Goal: Navigation & Orientation: Find specific page/section

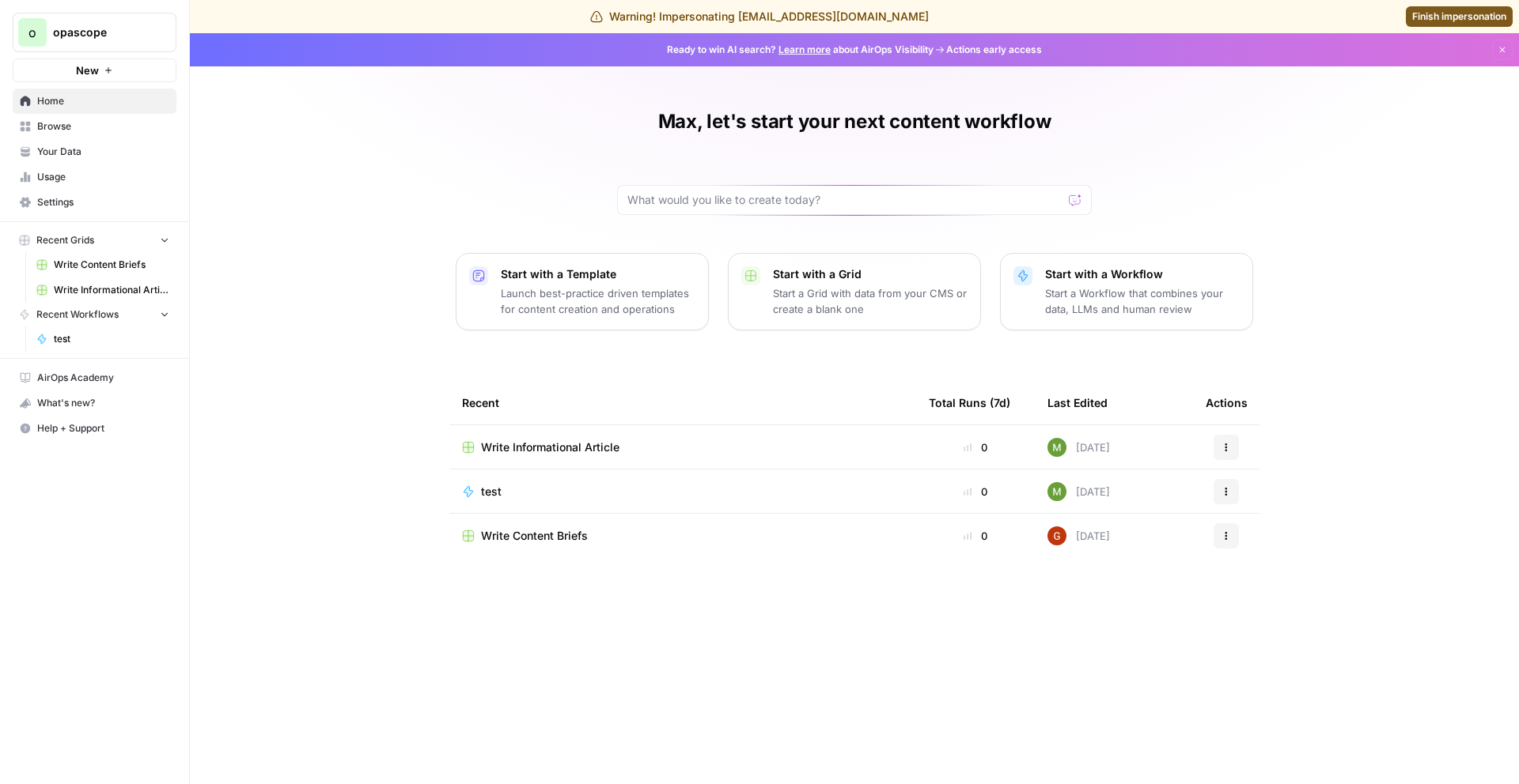
click at [63, 161] on link "Your Data" at bounding box center [94, 152] width 163 height 25
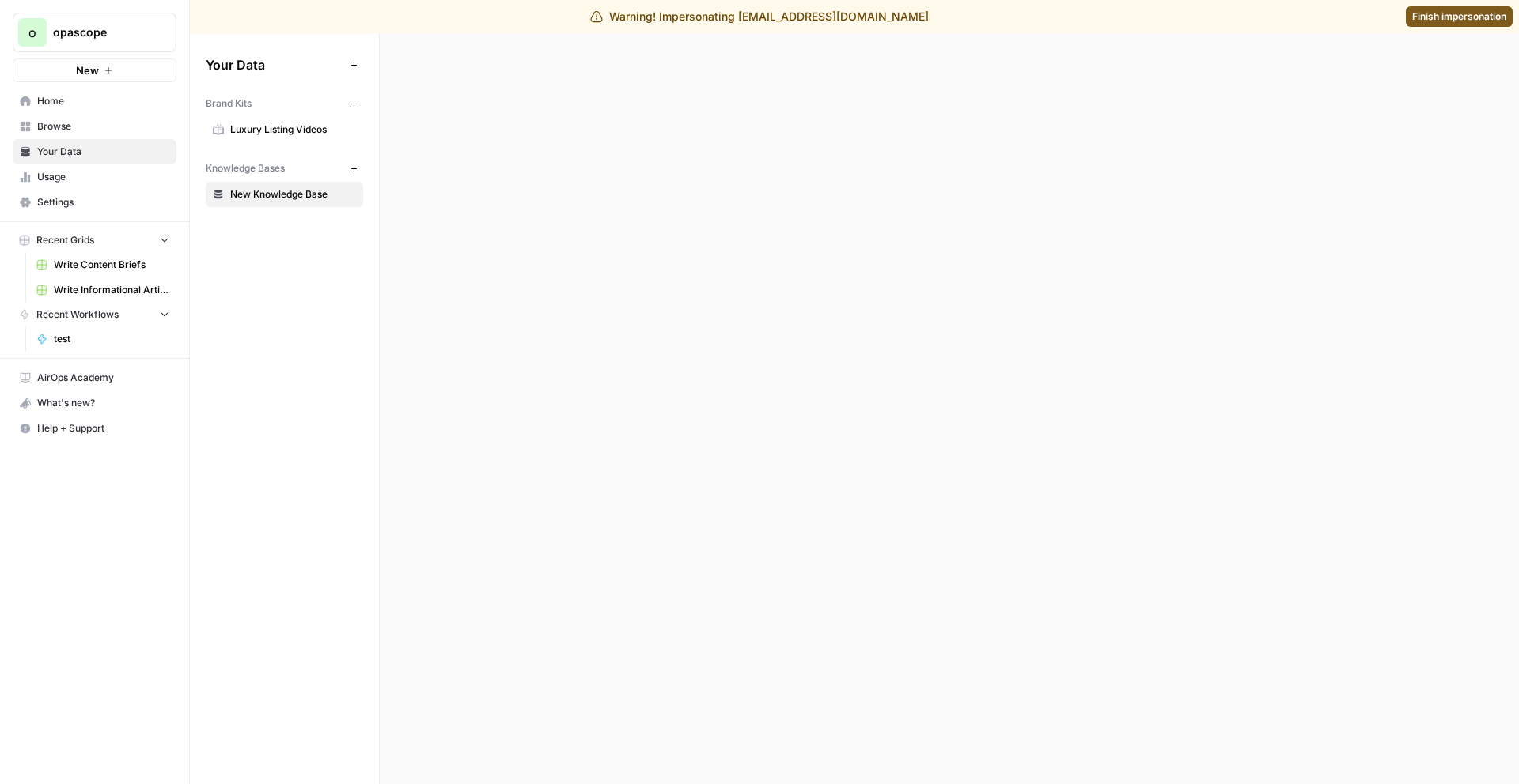
click at [66, 177] on span "Usage" at bounding box center [104, 177] width 132 height 14
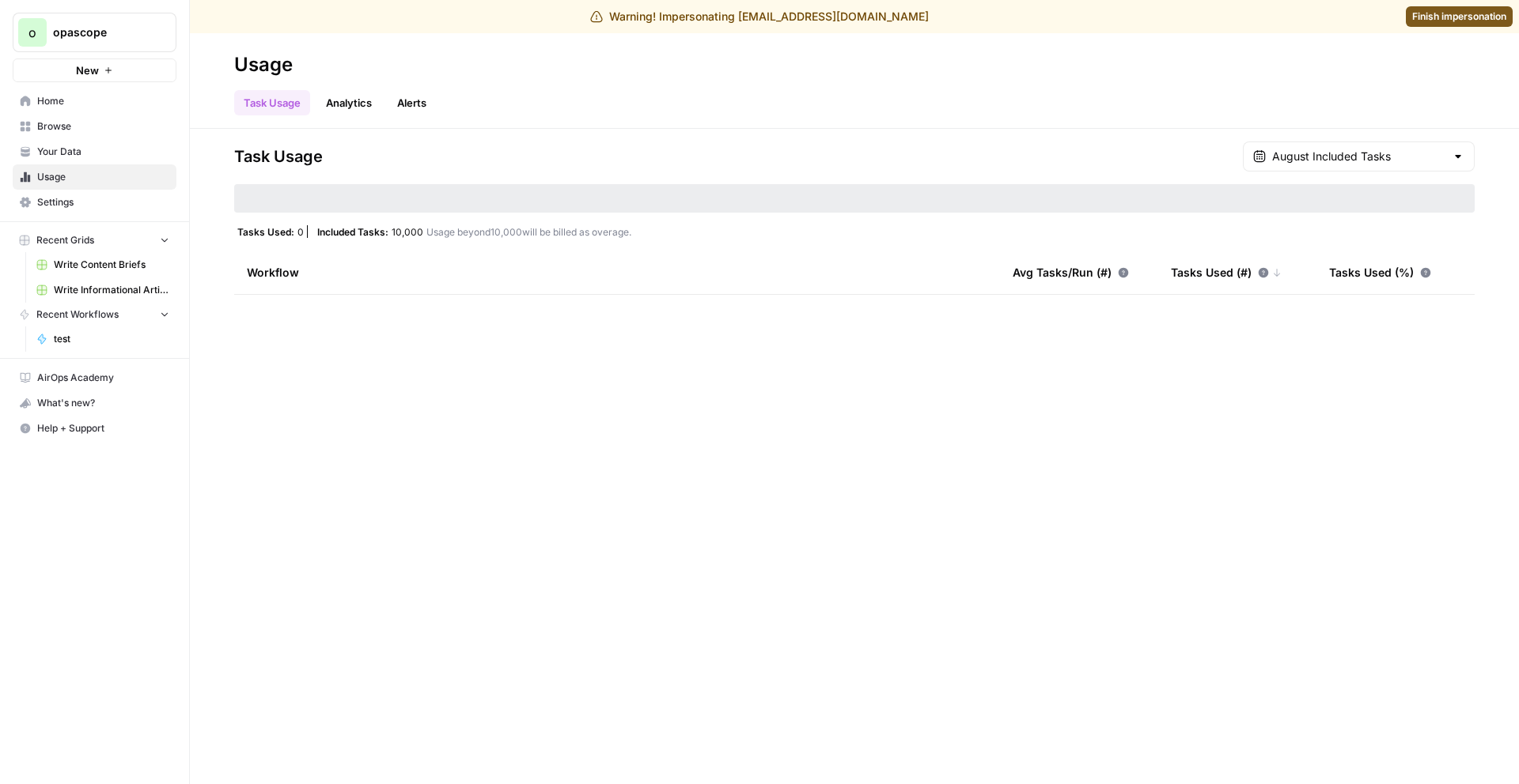
click at [98, 126] on span "Browse" at bounding box center [104, 127] width 132 height 14
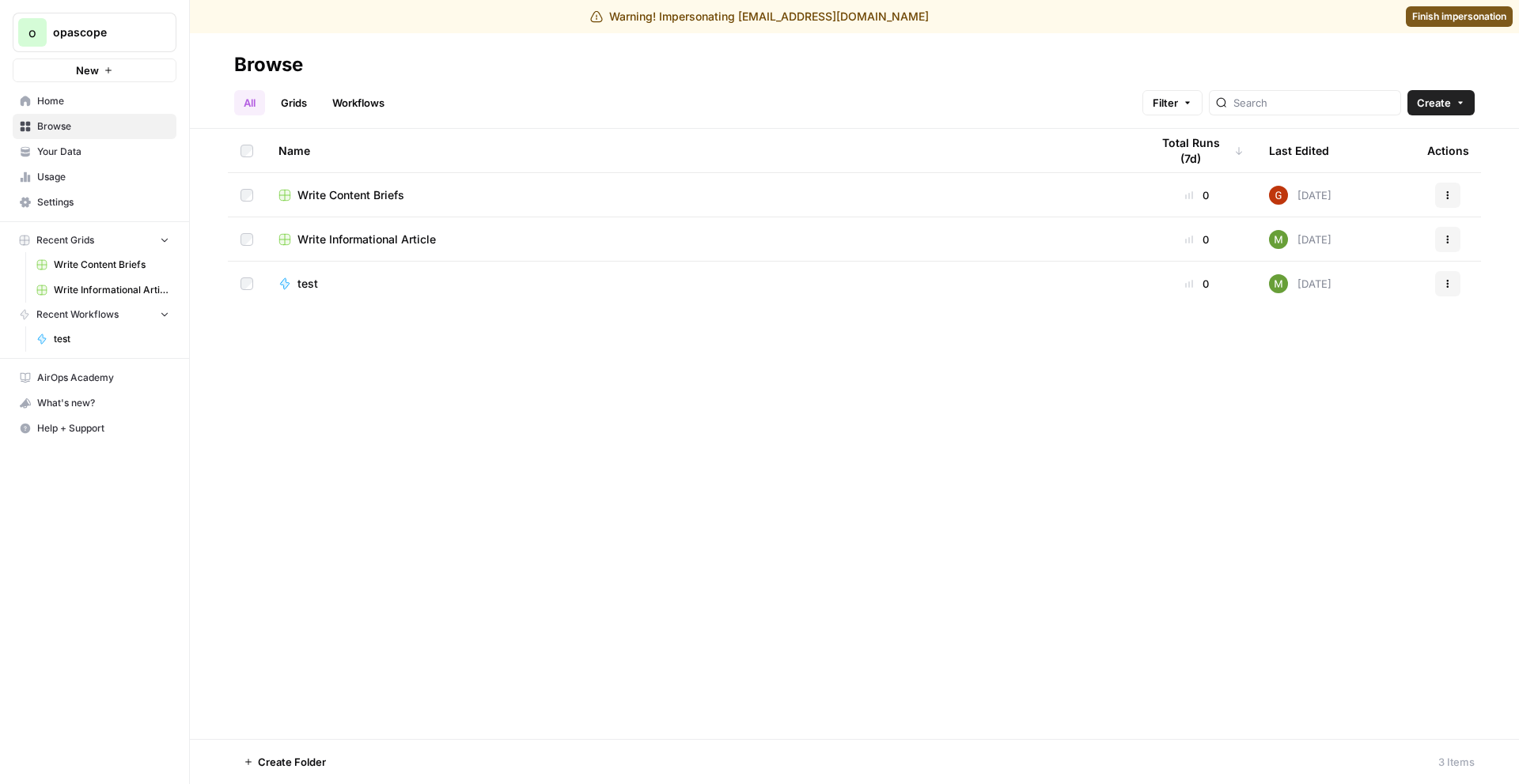
click at [87, 101] on span "Home" at bounding box center [104, 101] width 132 height 14
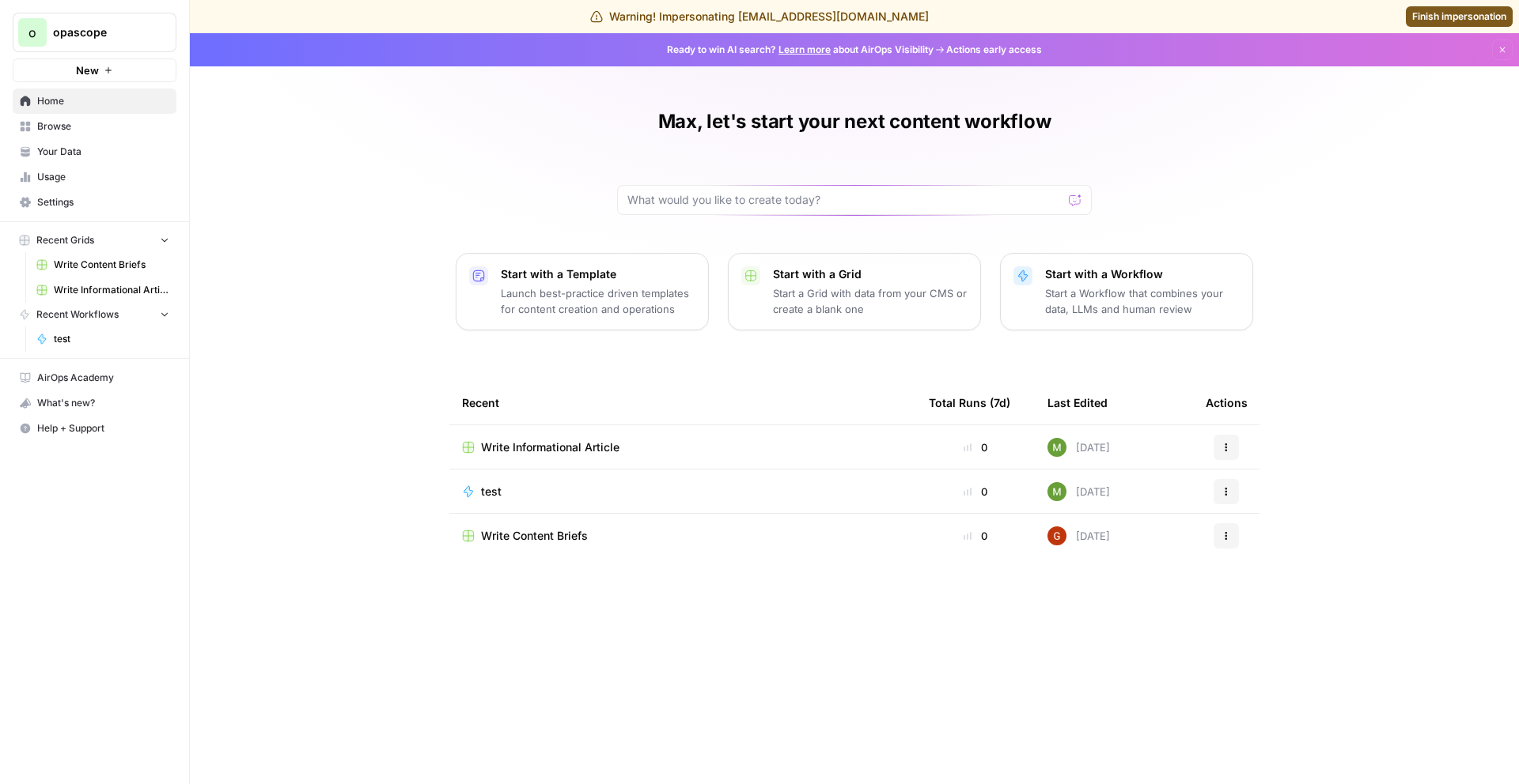
click at [92, 125] on span "Browse" at bounding box center [104, 127] width 132 height 14
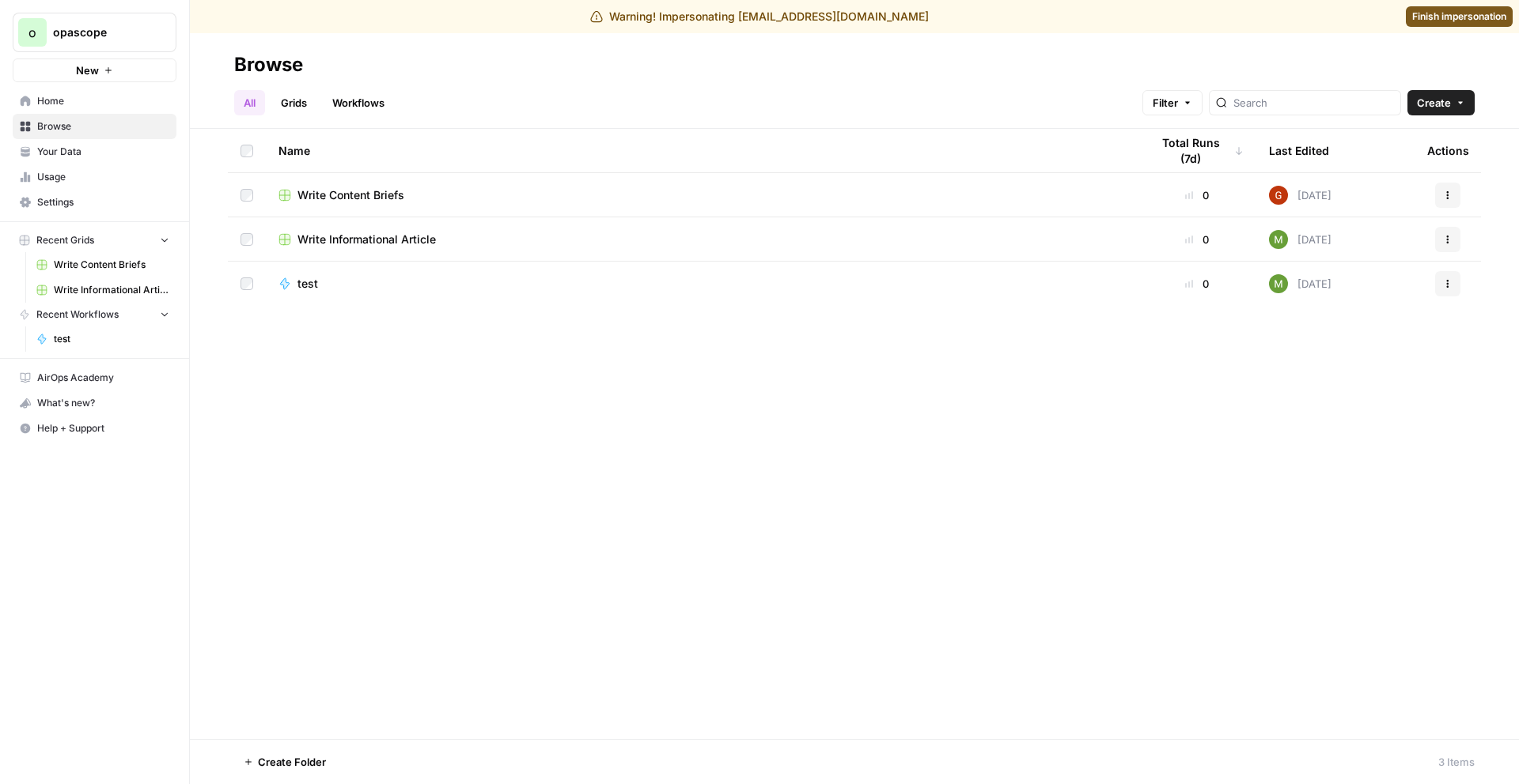
click at [88, 177] on span "Usage" at bounding box center [104, 177] width 132 height 14
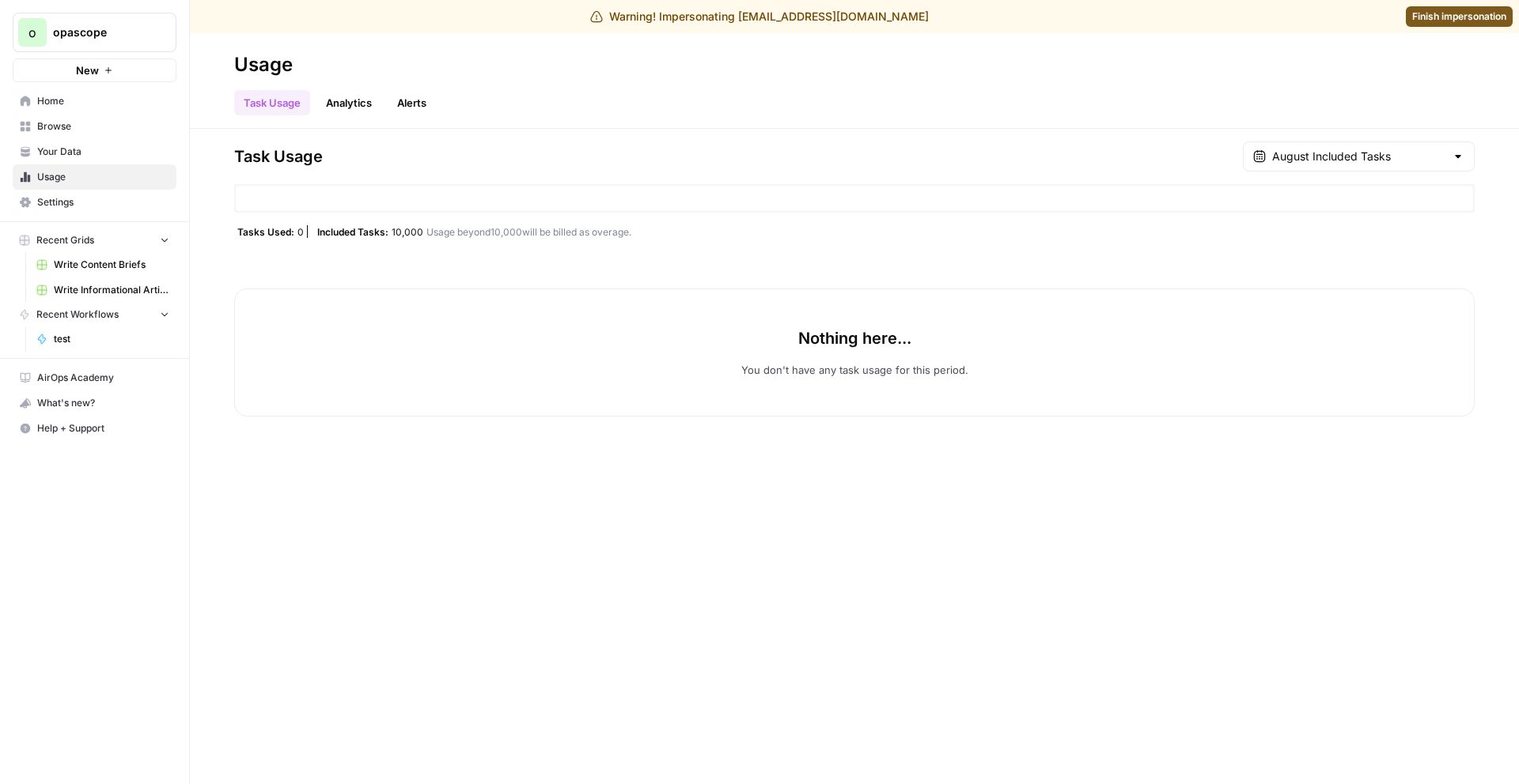
click at [1445, 22] on span "Finish impersonation" at bounding box center [1458, 17] width 94 height 14
